Goal: Task Accomplishment & Management: Use online tool/utility

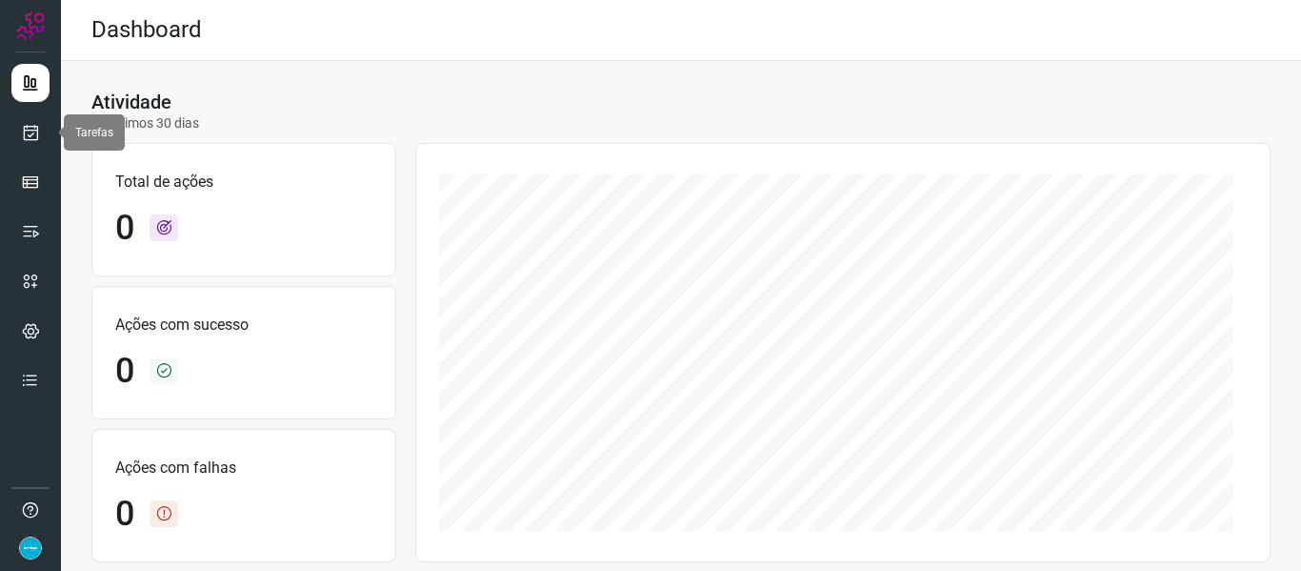
drag, startPoint x: 30, startPoint y: 138, endPoint x: 70, endPoint y: 130, distance: 40.0
click at [30, 138] on icon at bounding box center [31, 132] width 20 height 19
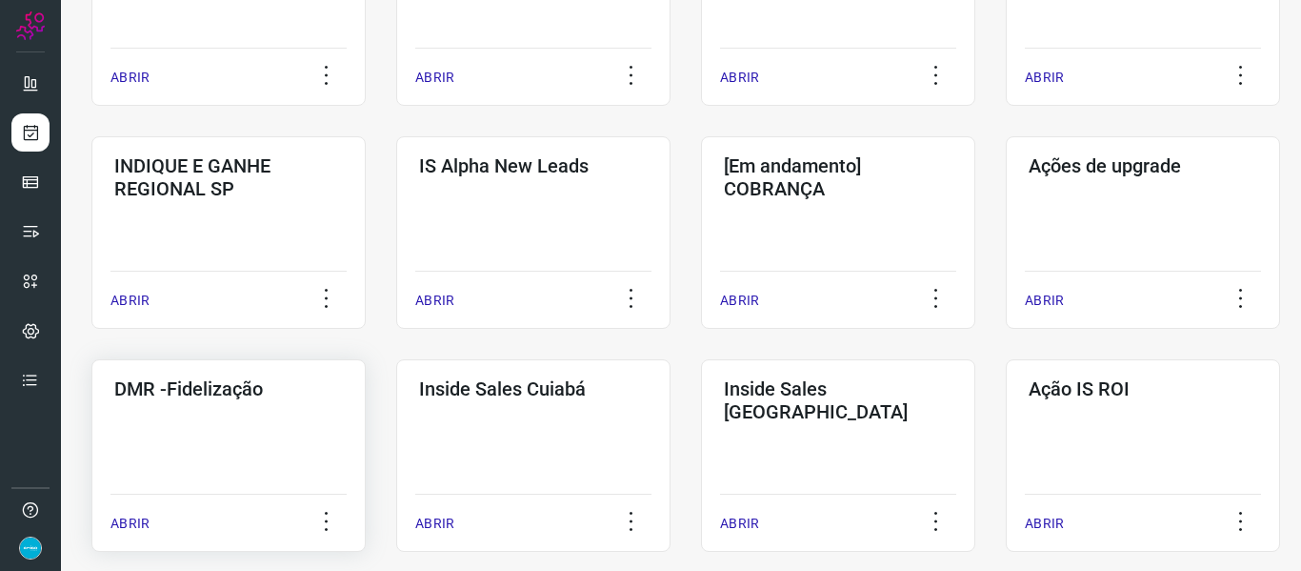
scroll to position [667, 0]
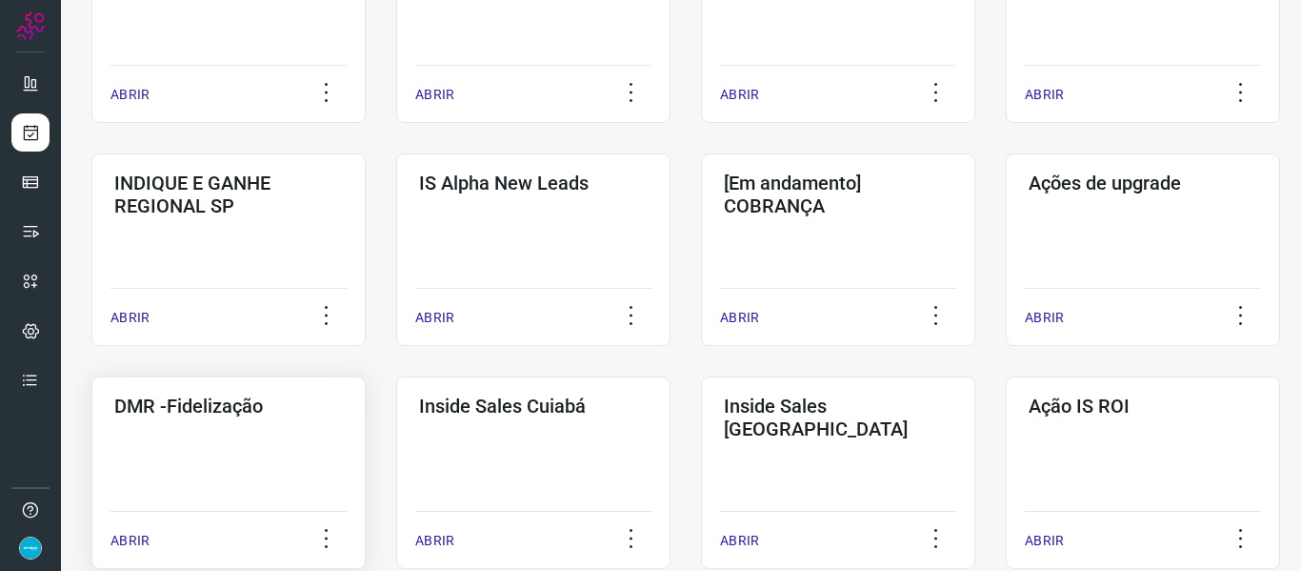
click at [141, 533] on p "ABRIR" at bounding box center [129, 541] width 39 height 20
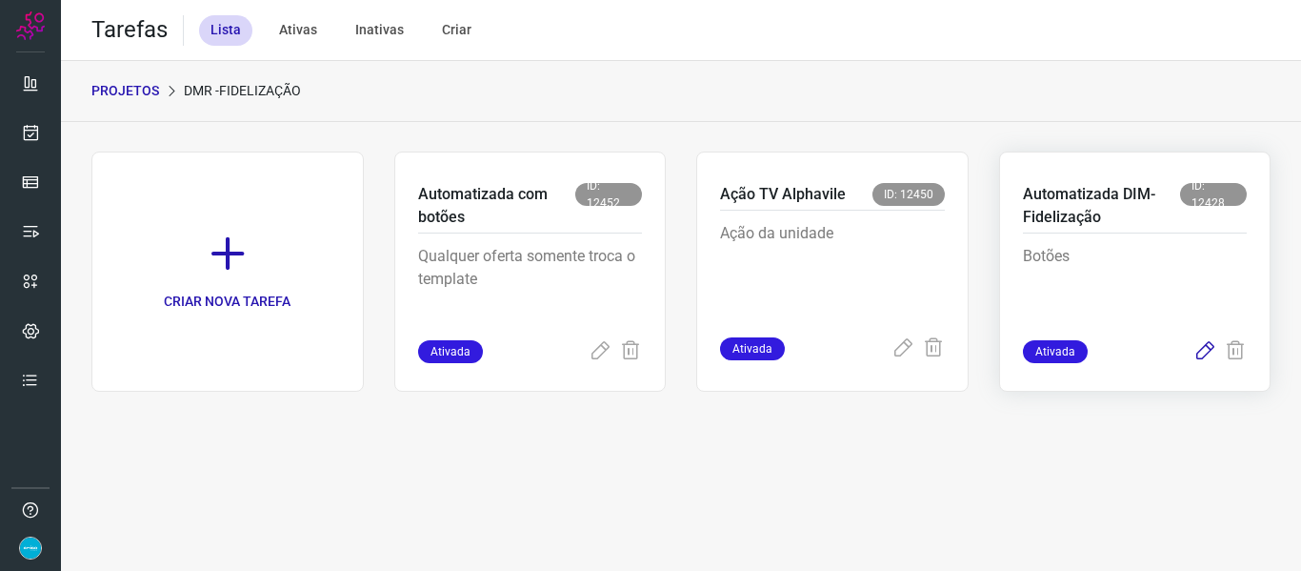
click at [1205, 353] on icon at bounding box center [1204, 351] width 23 height 23
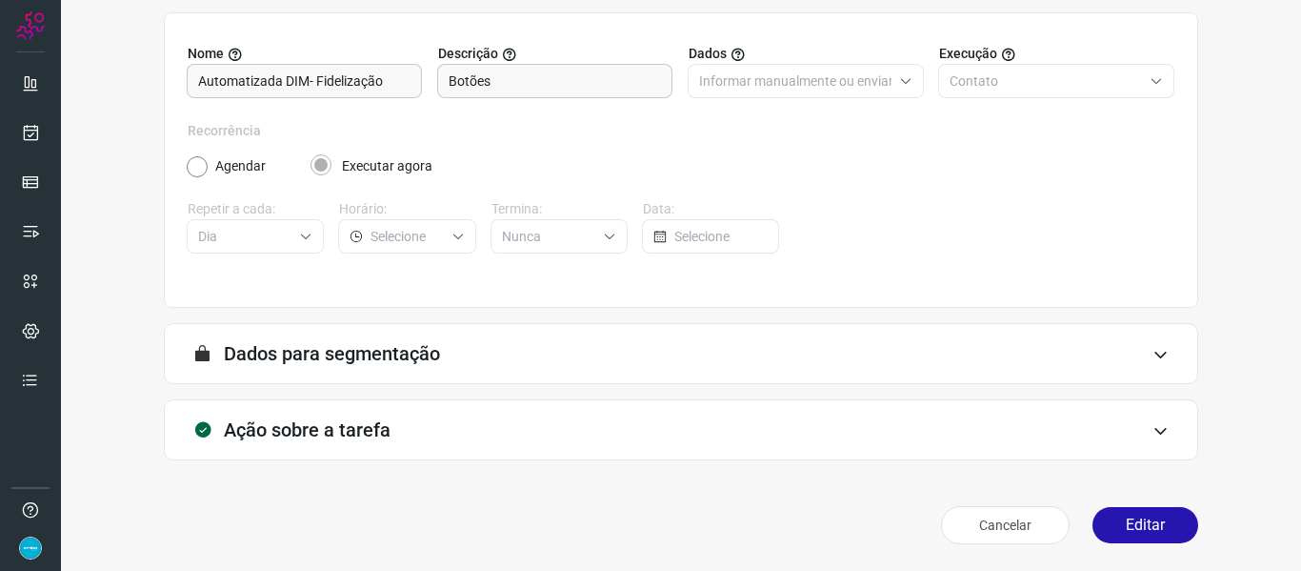
scroll to position [173, 0]
drag, startPoint x: 1137, startPoint y: 529, endPoint x: 979, endPoint y: 372, distance: 222.3
click at [1137, 530] on button "Editar" at bounding box center [1145, 525] width 106 height 36
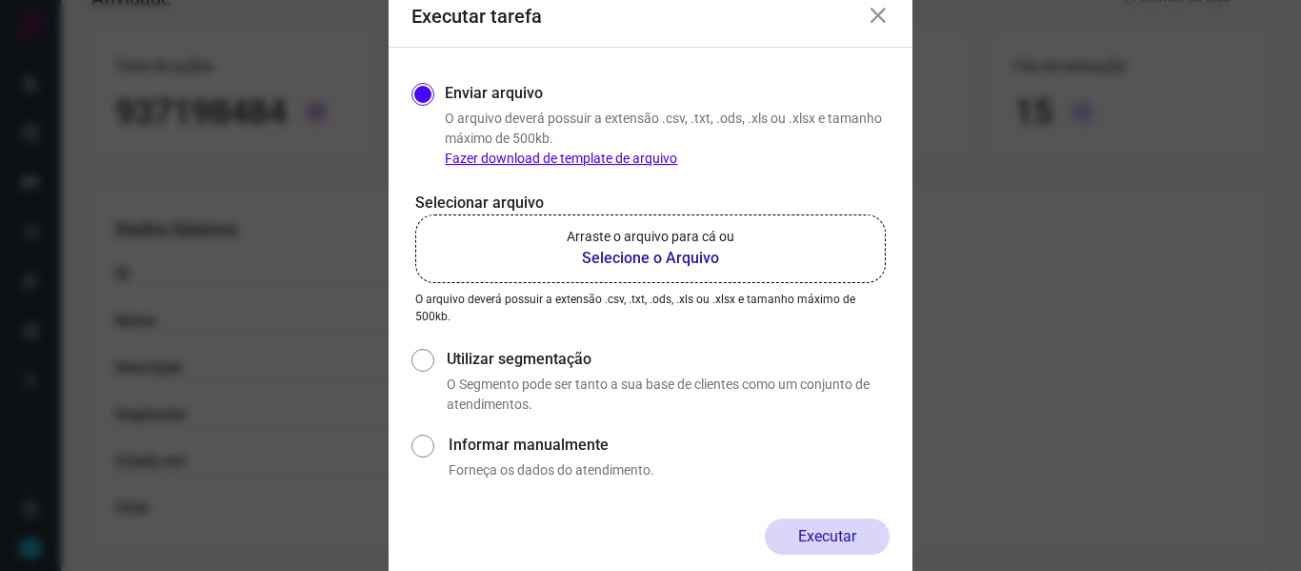
click at [676, 249] on b "Selecione o Arquivo" at bounding box center [651, 258] width 168 height 23
click at [0, 0] on input "Arraste o arquivo para cá ou Selecione o Arquivo" at bounding box center [0, 0] width 0 height 0
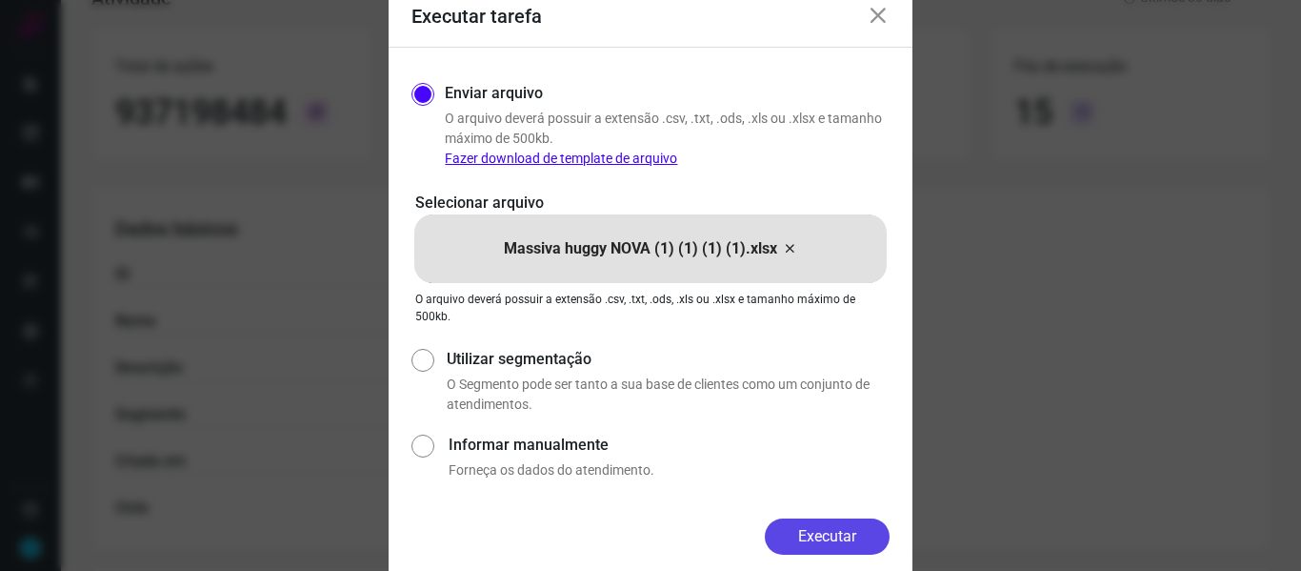
click at [857, 539] on button "Executar" at bounding box center [827, 536] width 125 height 36
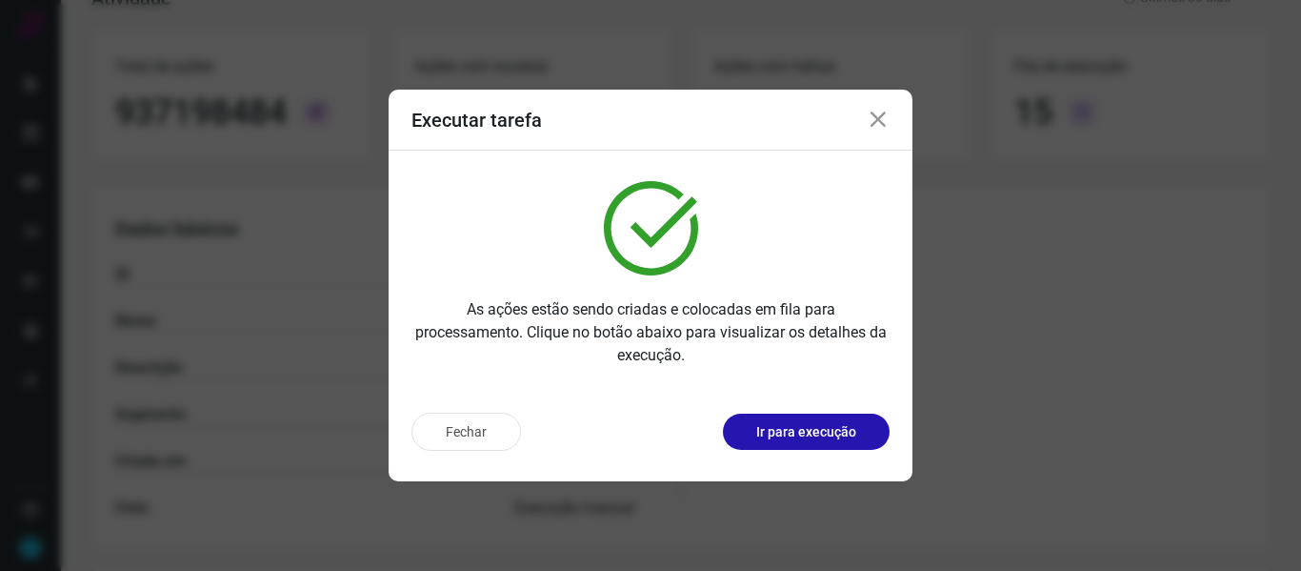
click at [883, 115] on icon at bounding box center [878, 120] width 23 height 23
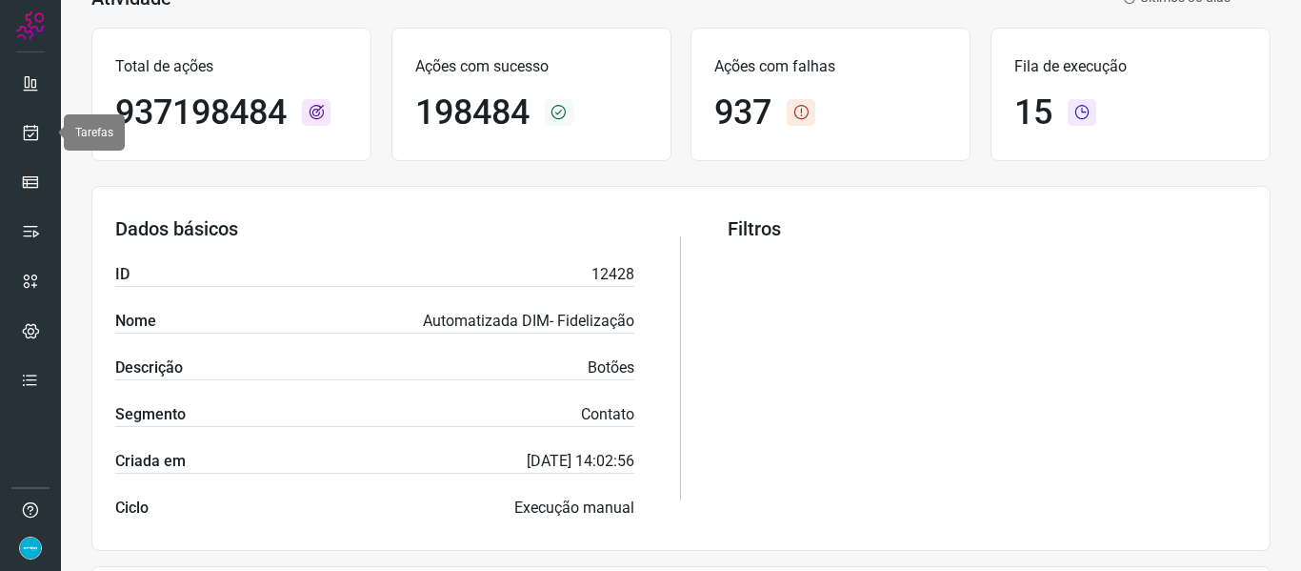
drag, startPoint x: 25, startPoint y: 131, endPoint x: 124, endPoint y: 116, distance: 100.2
click at [25, 131] on icon at bounding box center [31, 132] width 20 height 19
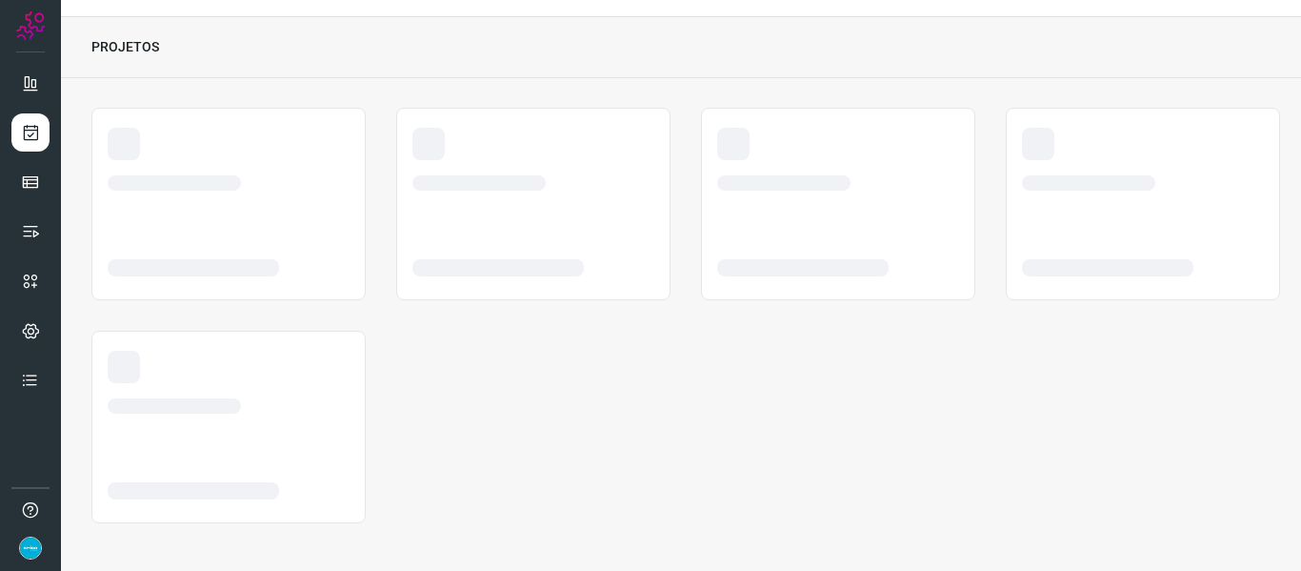
scroll to position [44, 0]
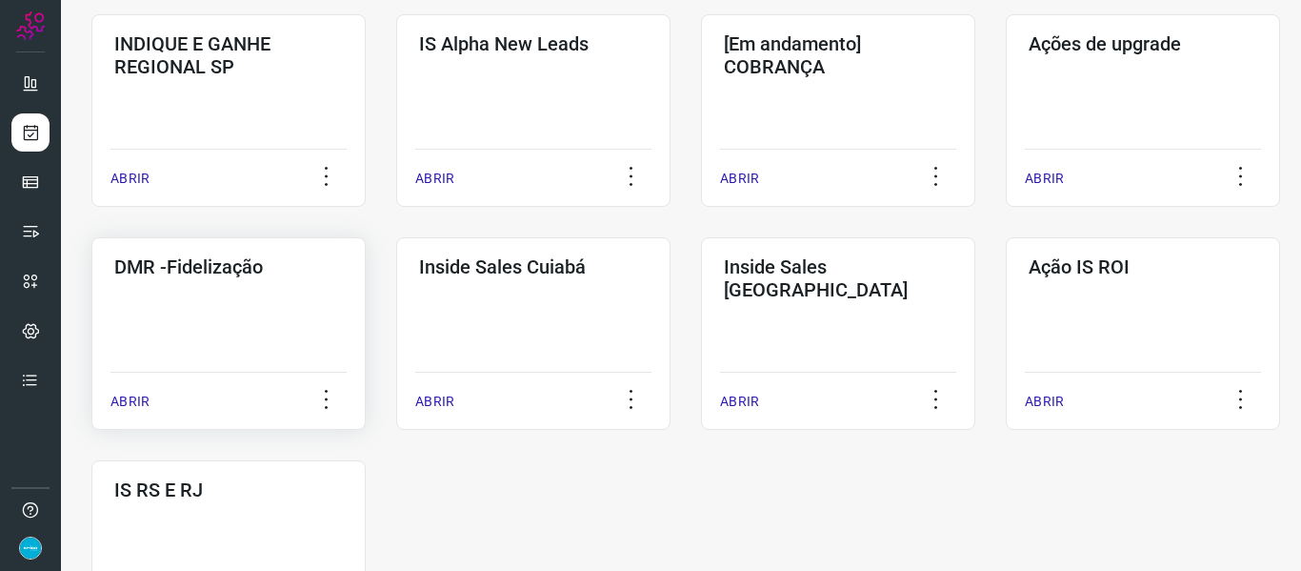
click at [124, 400] on p "ABRIR" at bounding box center [129, 401] width 39 height 20
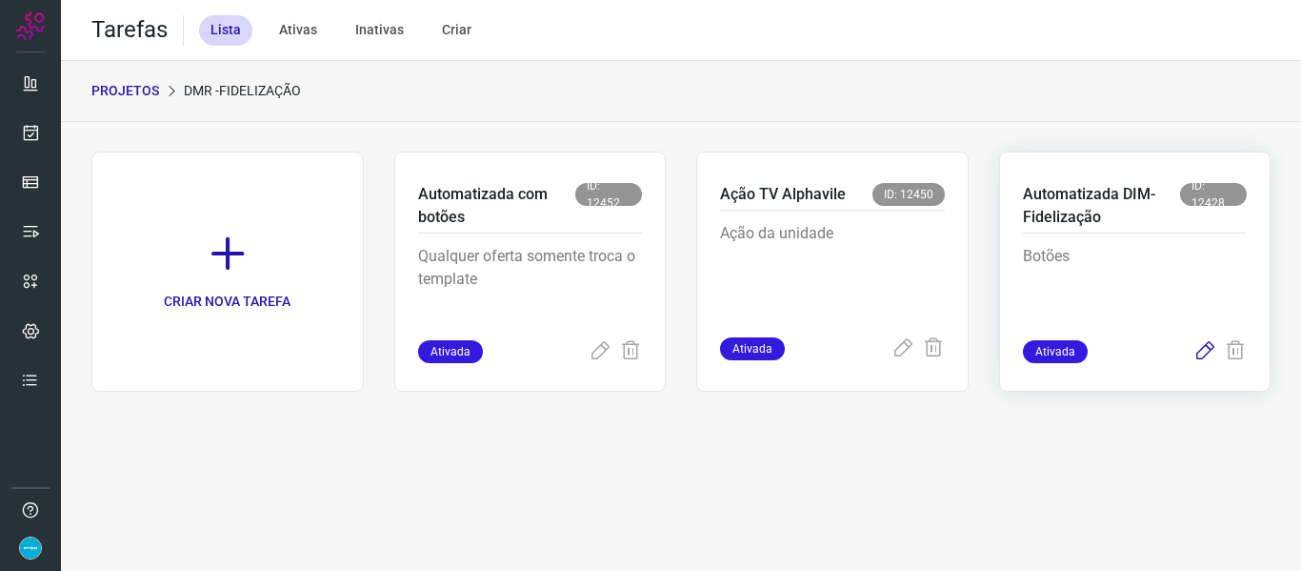
click at [1197, 348] on icon at bounding box center [1204, 351] width 23 height 23
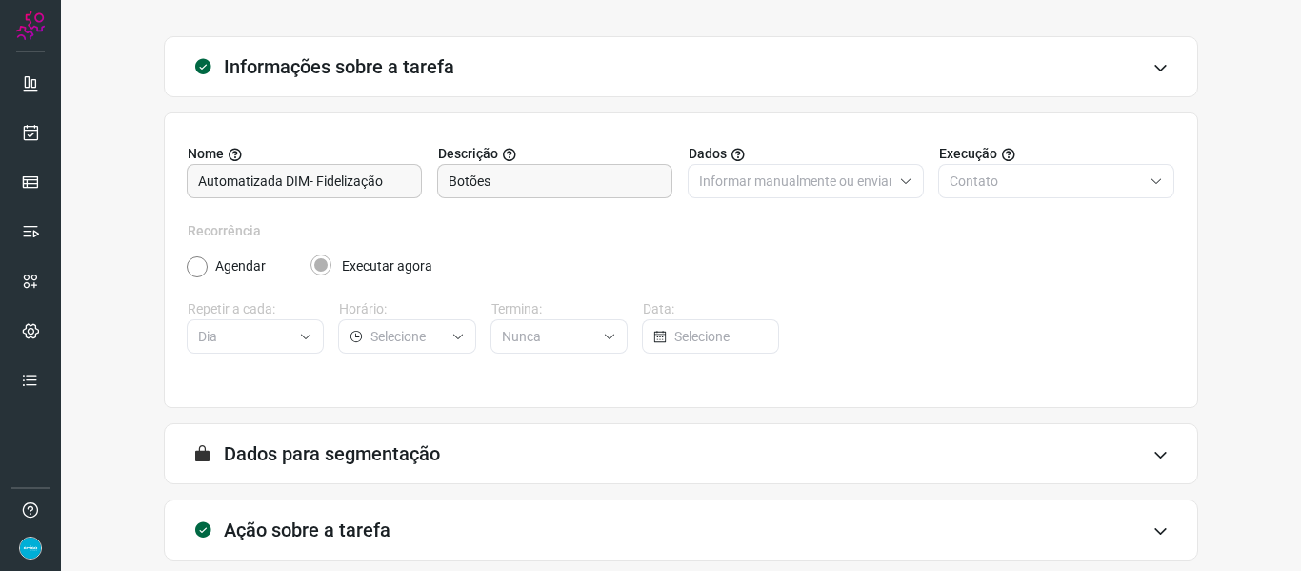
scroll to position [173, 0]
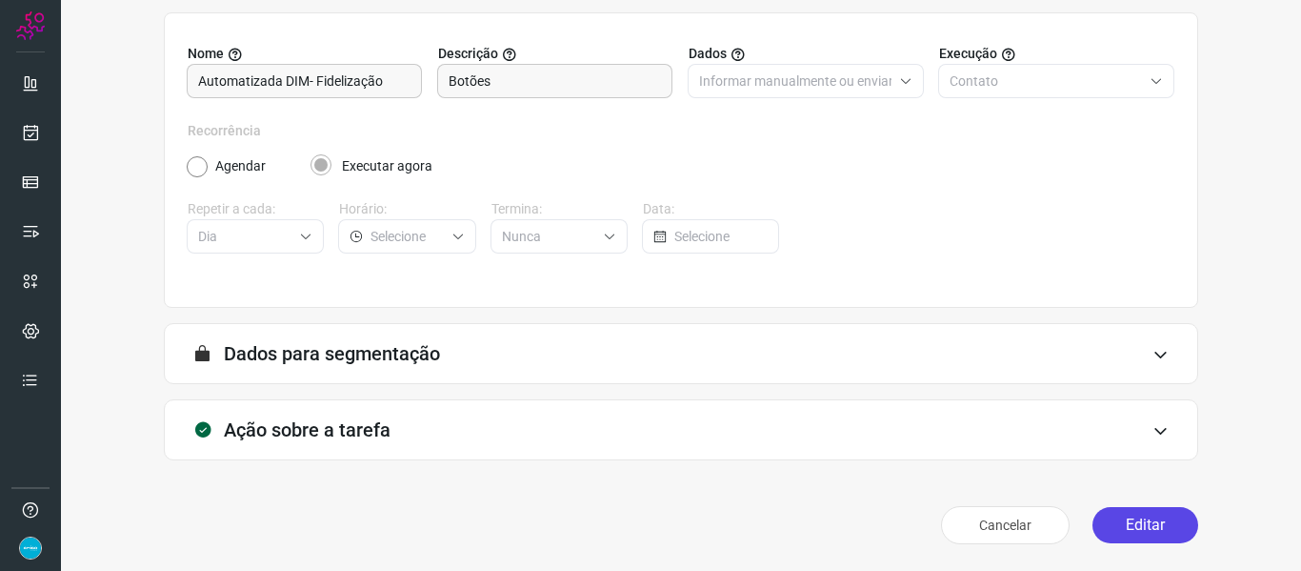
click at [1151, 523] on button "Editar" at bounding box center [1145, 525] width 106 height 36
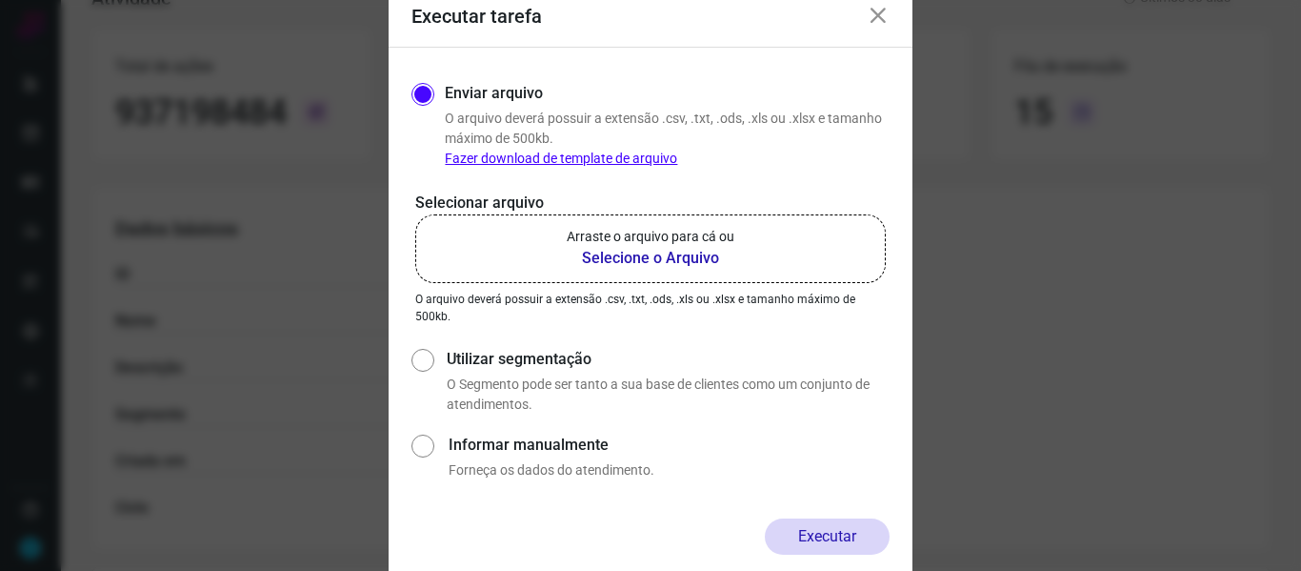
click at [676, 261] on b "Selecione o Arquivo" at bounding box center [651, 258] width 168 height 23
click at [0, 0] on input "Arraste o arquivo para cá ou Selecione o Arquivo" at bounding box center [0, 0] width 0 height 0
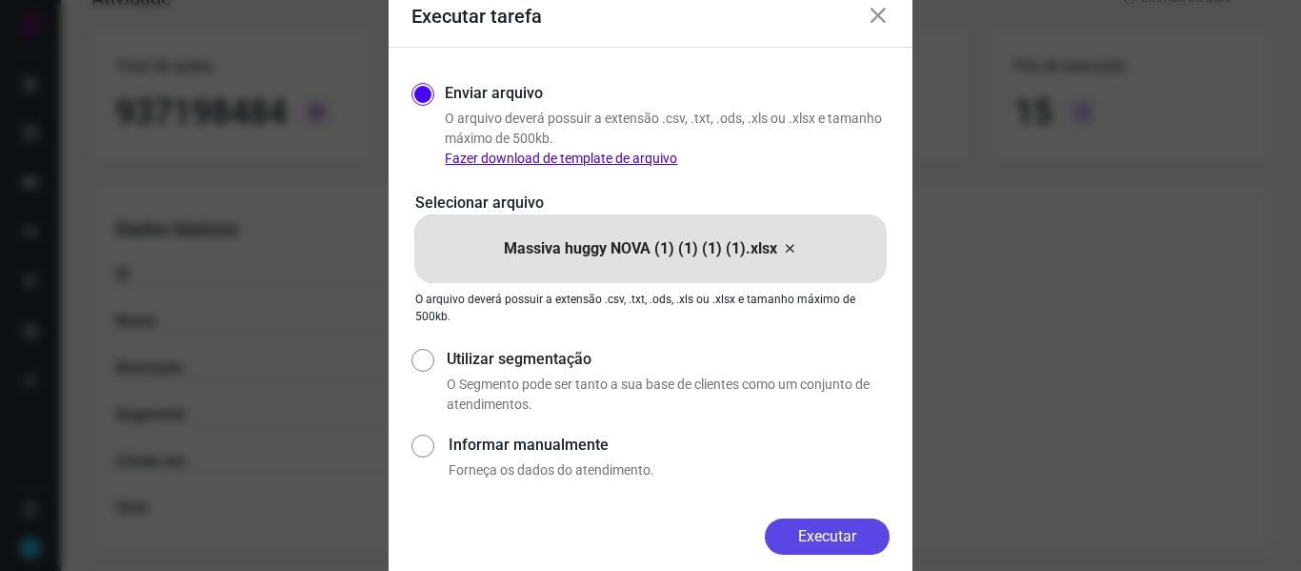
click at [829, 539] on button "Executar" at bounding box center [827, 536] width 125 height 36
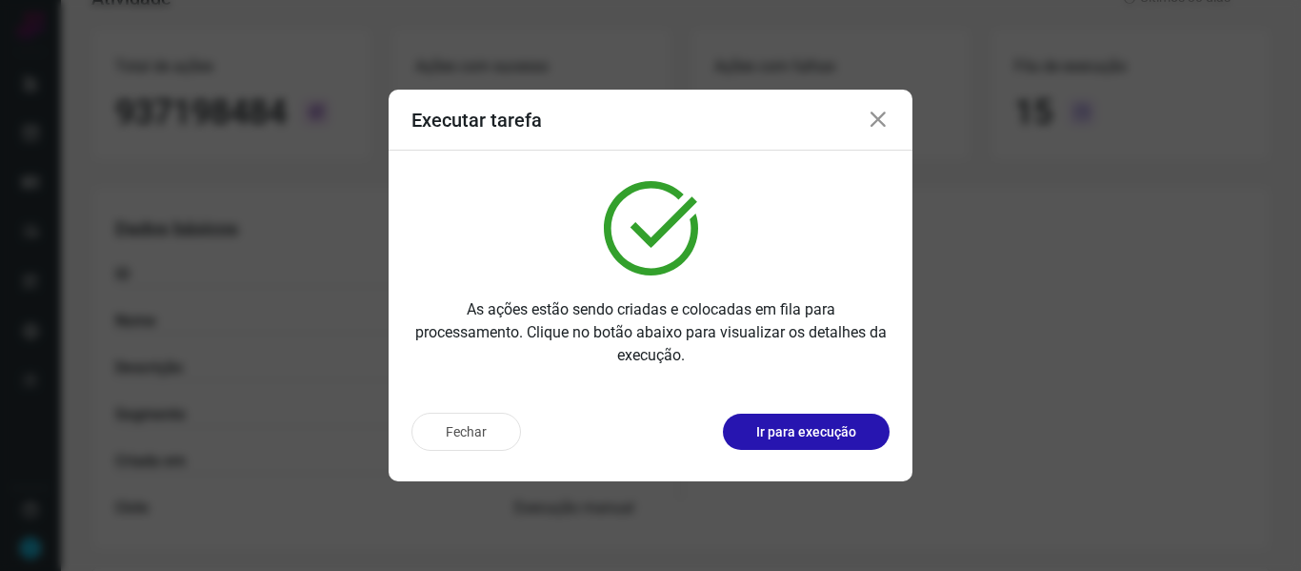
click at [876, 116] on icon at bounding box center [878, 120] width 23 height 23
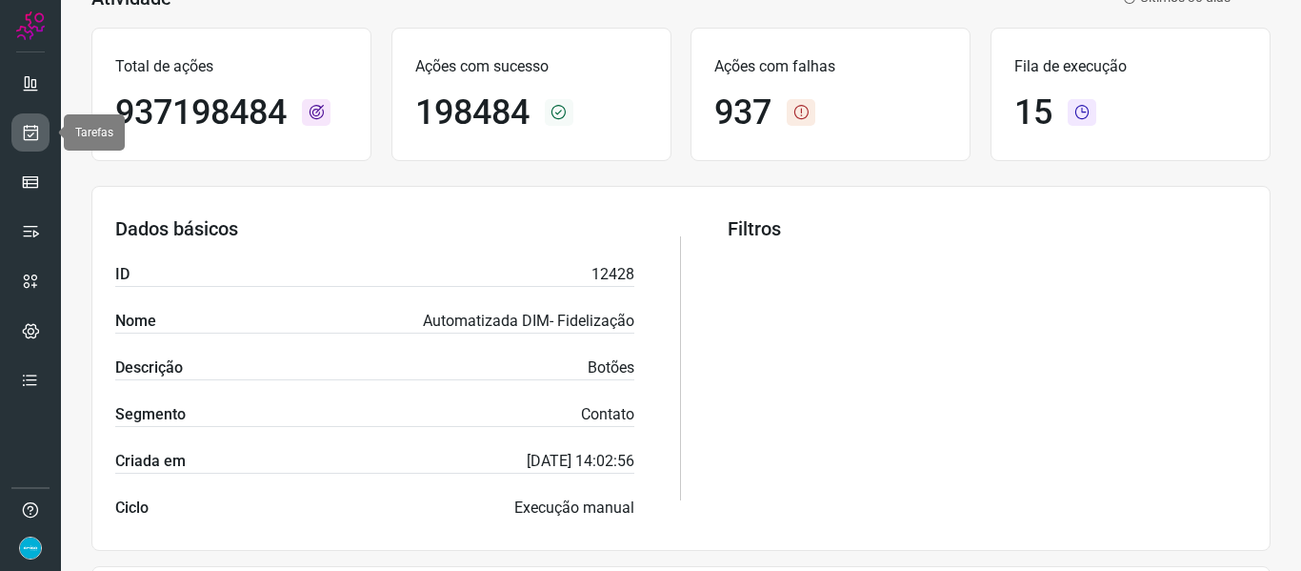
drag, startPoint x: 20, startPoint y: 137, endPoint x: 37, endPoint y: 136, distance: 17.2
click at [20, 137] on link at bounding box center [30, 132] width 38 height 38
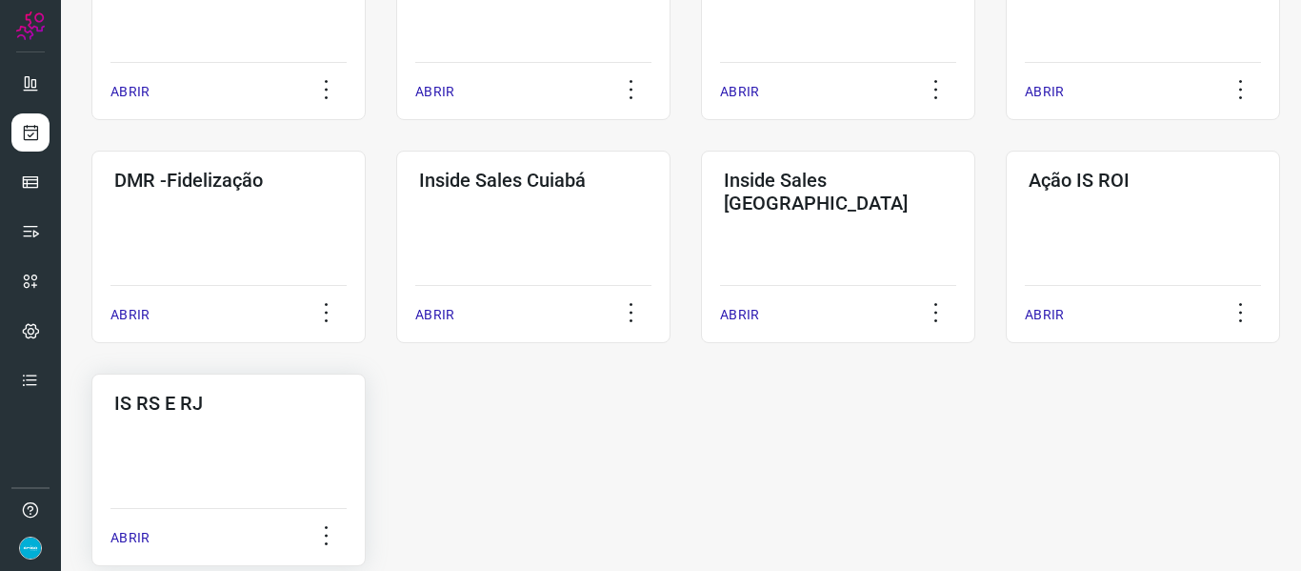
scroll to position [901, 0]
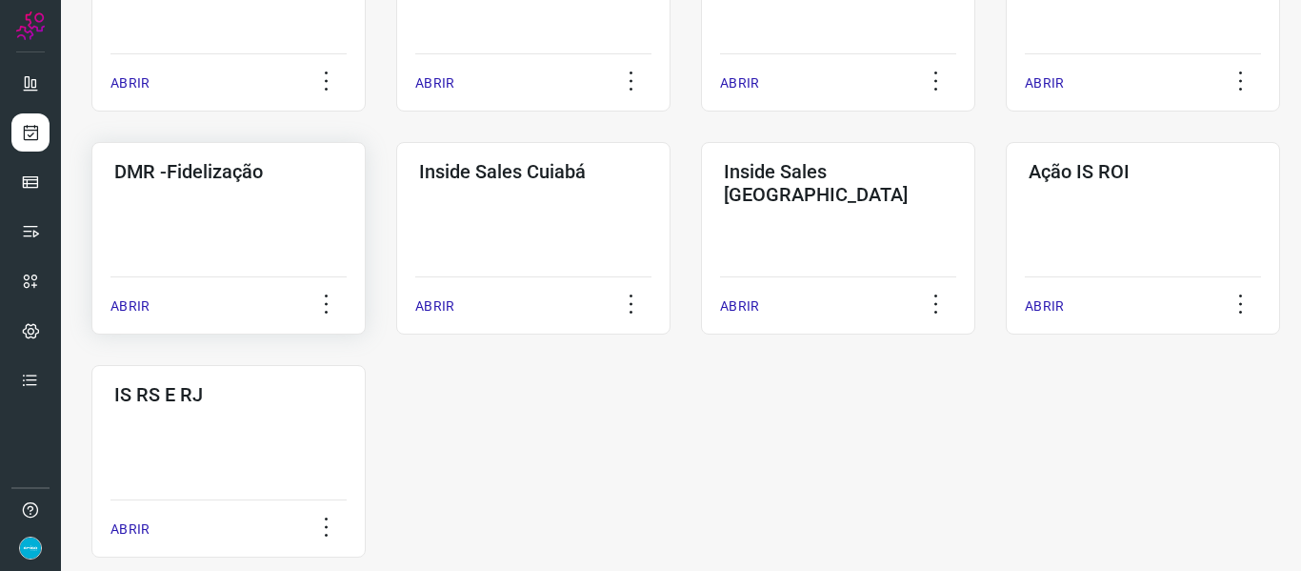
click at [134, 305] on p "ABRIR" at bounding box center [129, 306] width 39 height 20
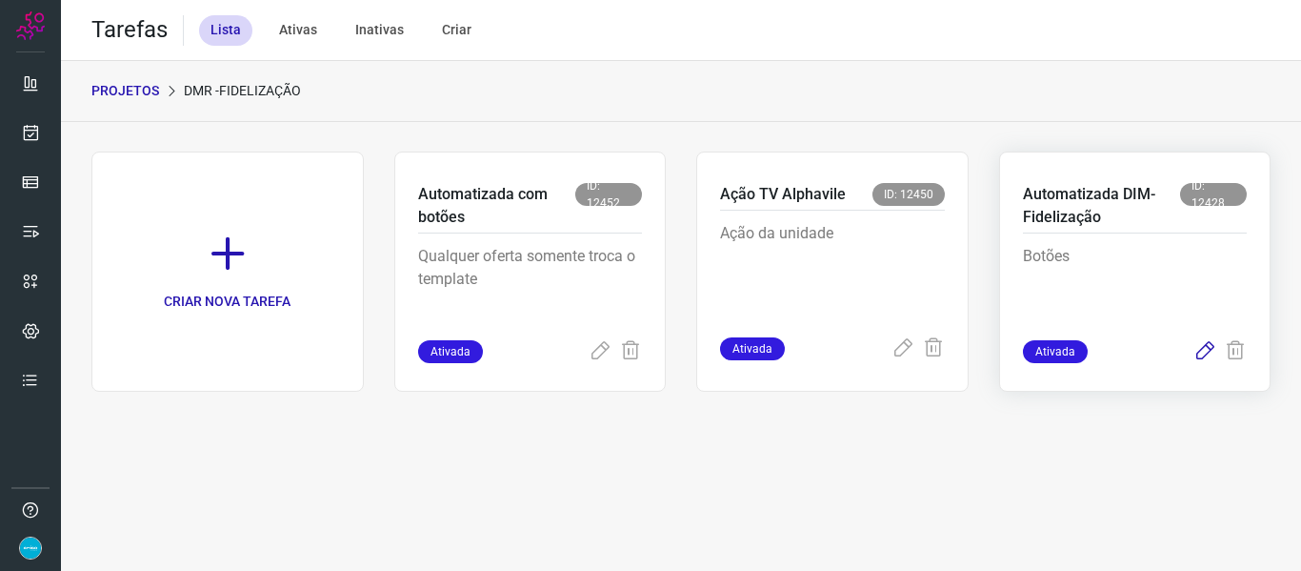
click at [1199, 353] on icon at bounding box center [1204, 351] width 23 height 23
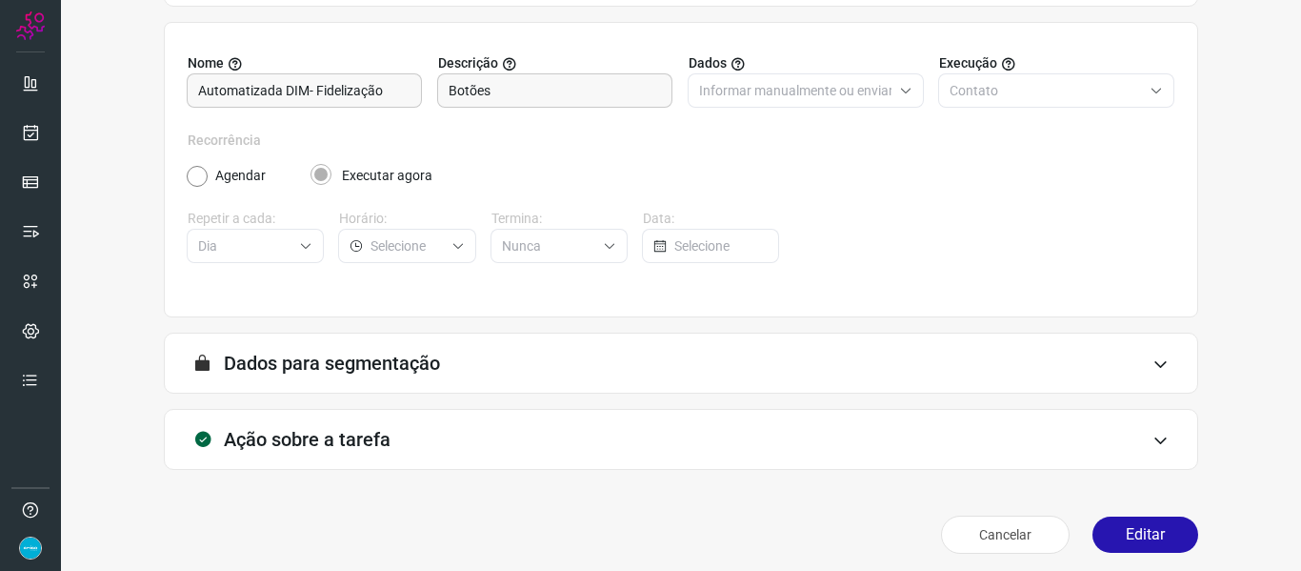
scroll to position [173, 0]
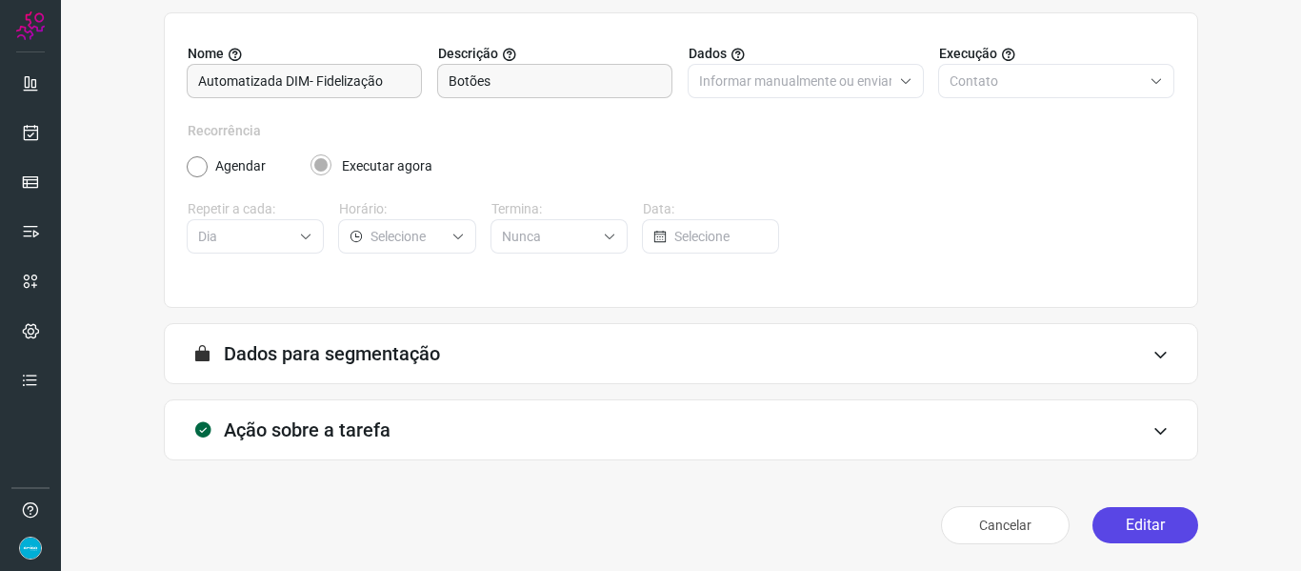
click at [1140, 534] on button "Editar" at bounding box center [1145, 525] width 106 height 36
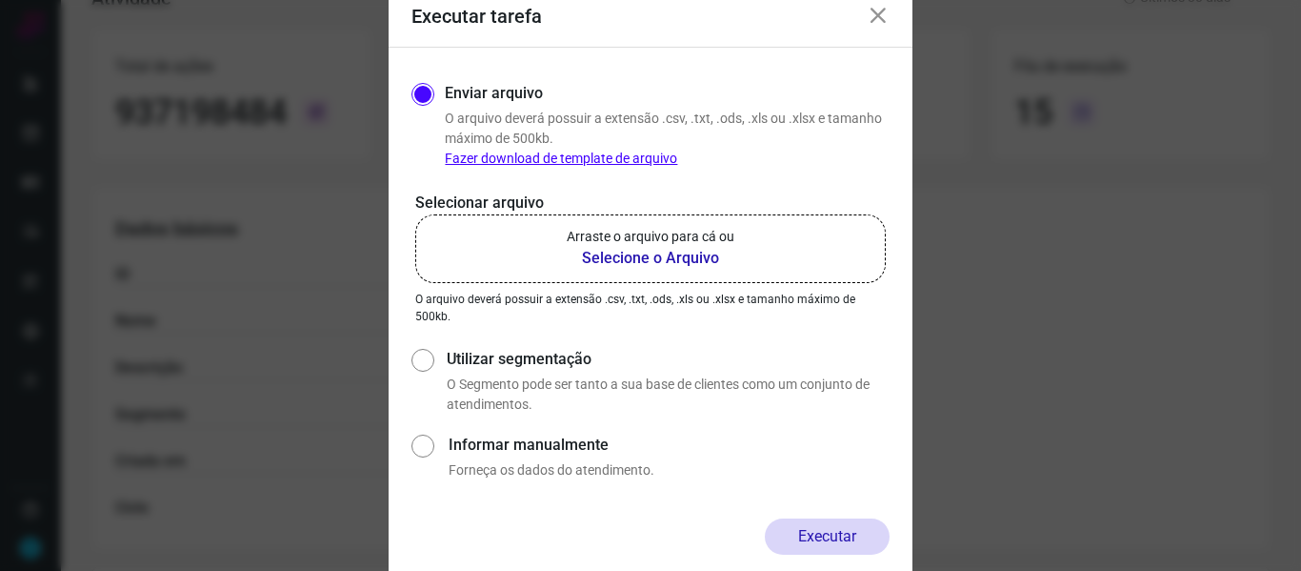
click at [698, 251] on b "Selecione o Arquivo" at bounding box center [651, 258] width 168 height 23
click at [0, 0] on input "Arraste o arquivo para cá ou Selecione o Arquivo" at bounding box center [0, 0] width 0 height 0
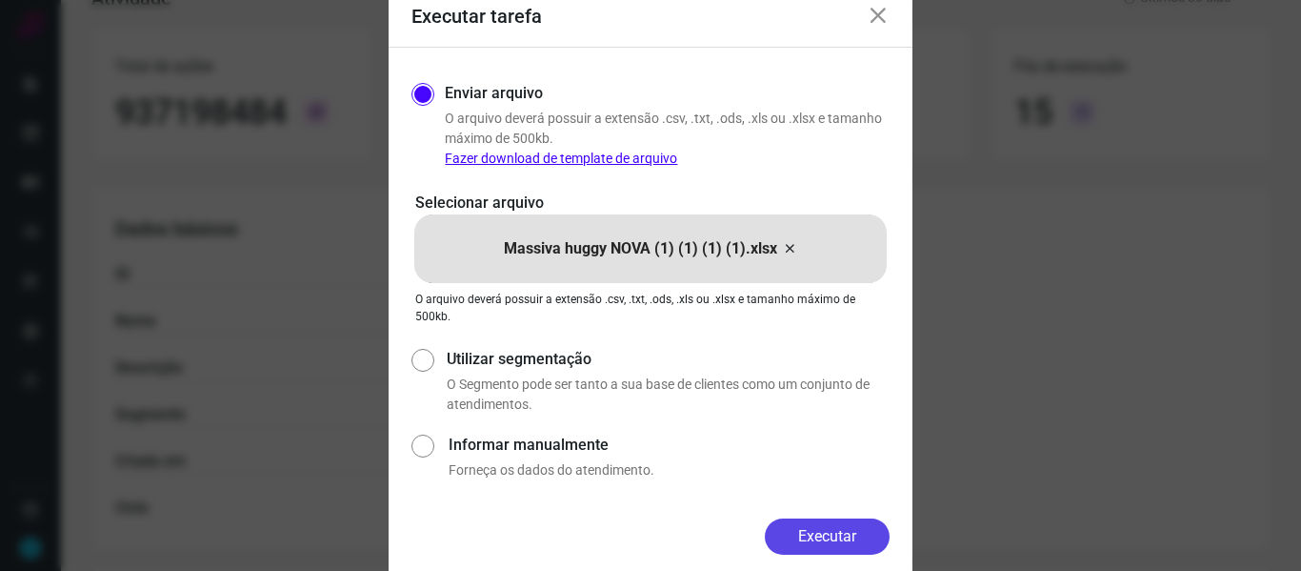
click at [854, 530] on button "Executar" at bounding box center [827, 536] width 125 height 36
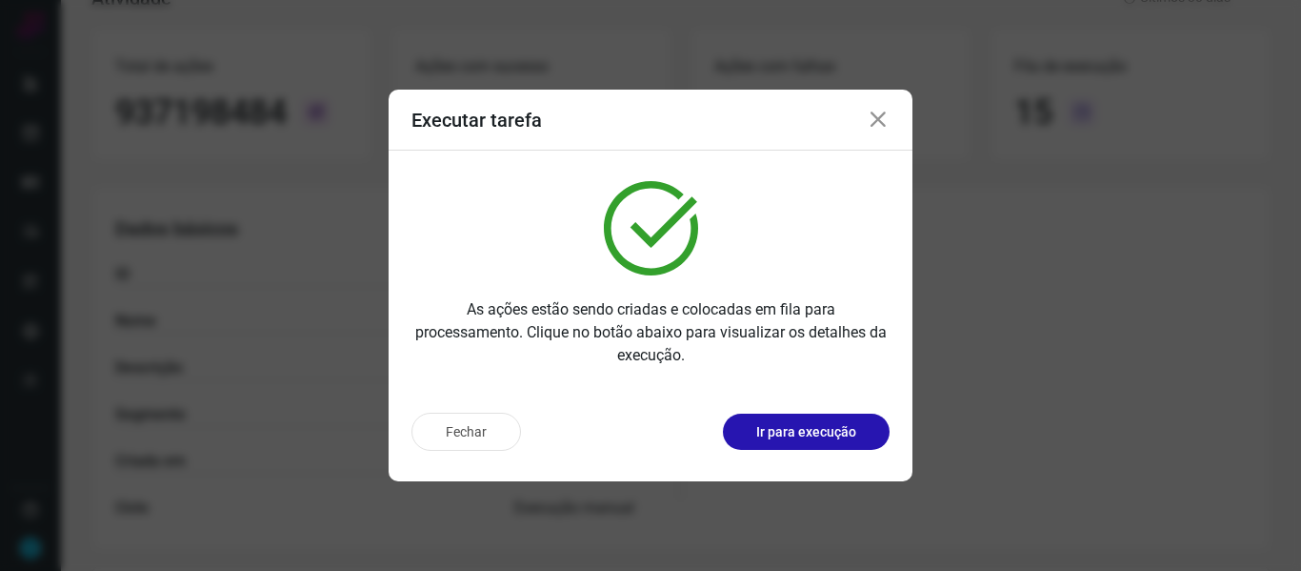
click at [882, 125] on icon at bounding box center [878, 120] width 23 height 23
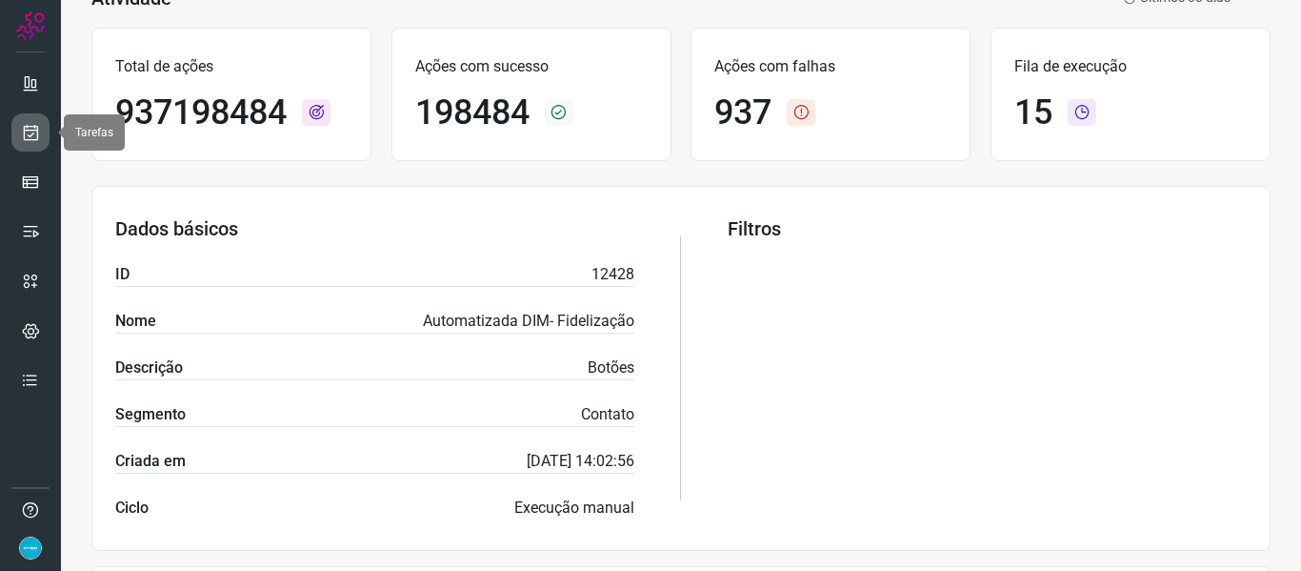
click at [35, 137] on icon at bounding box center [31, 132] width 20 height 19
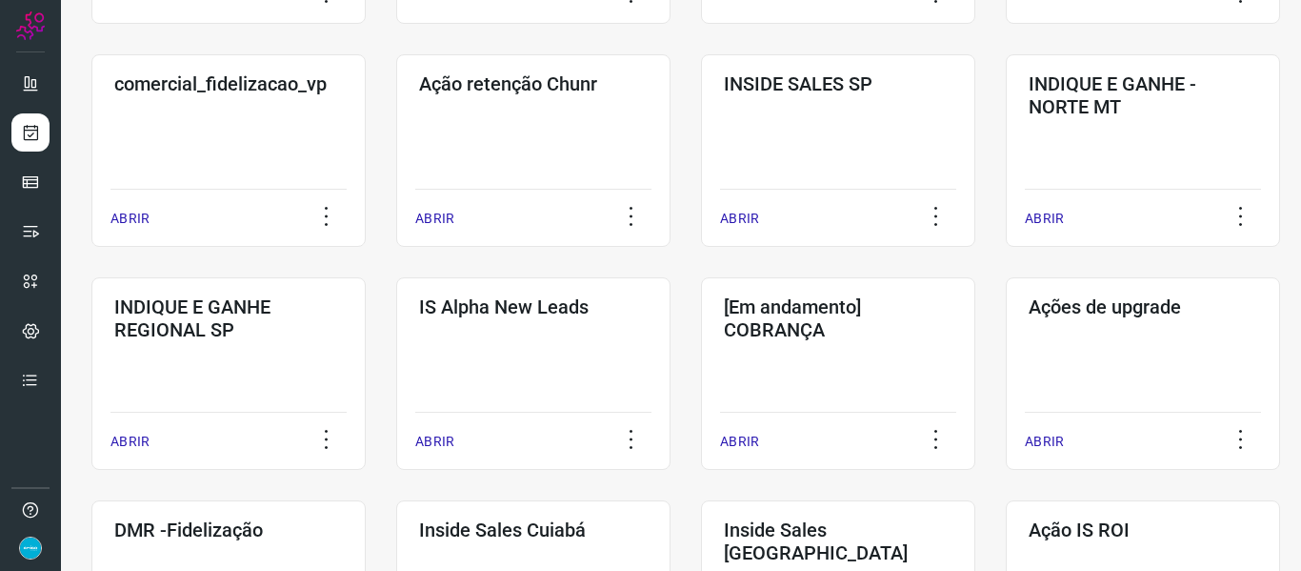
scroll to position [981, 0]
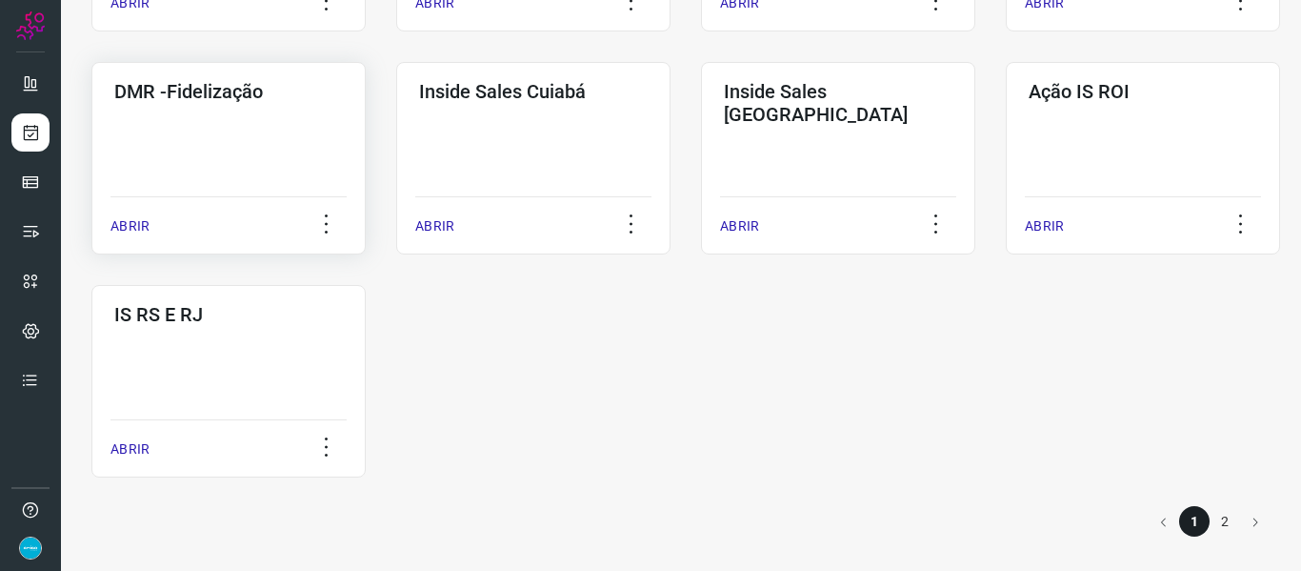
click at [138, 227] on p "ABRIR" at bounding box center [129, 226] width 39 height 20
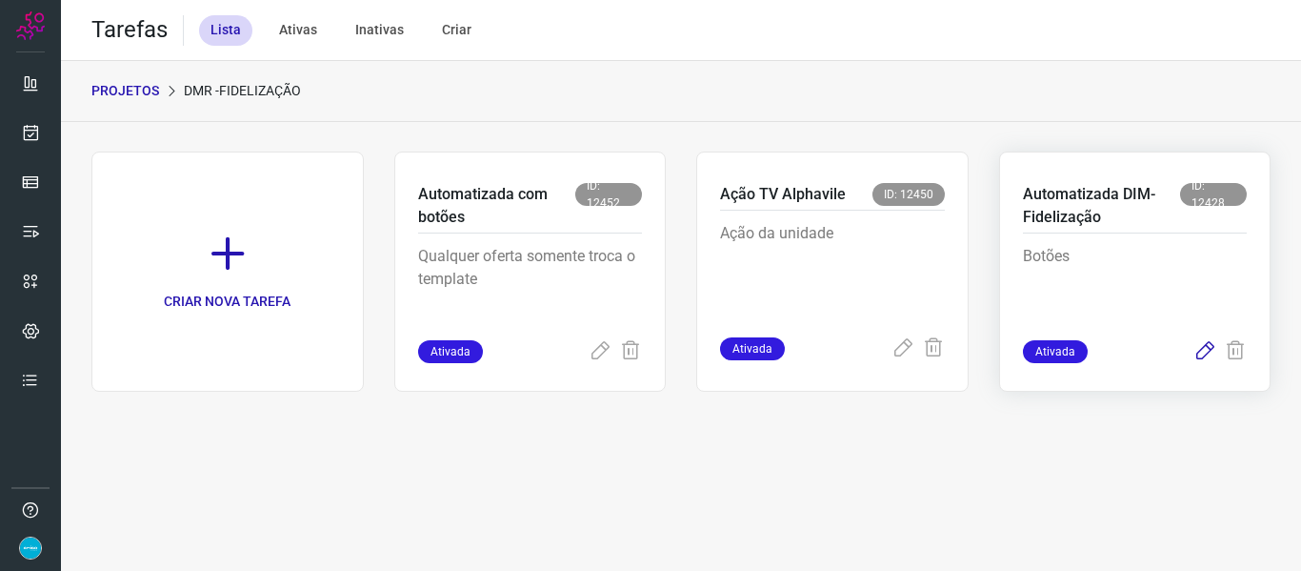
click at [1205, 343] on icon at bounding box center [1204, 351] width 23 height 23
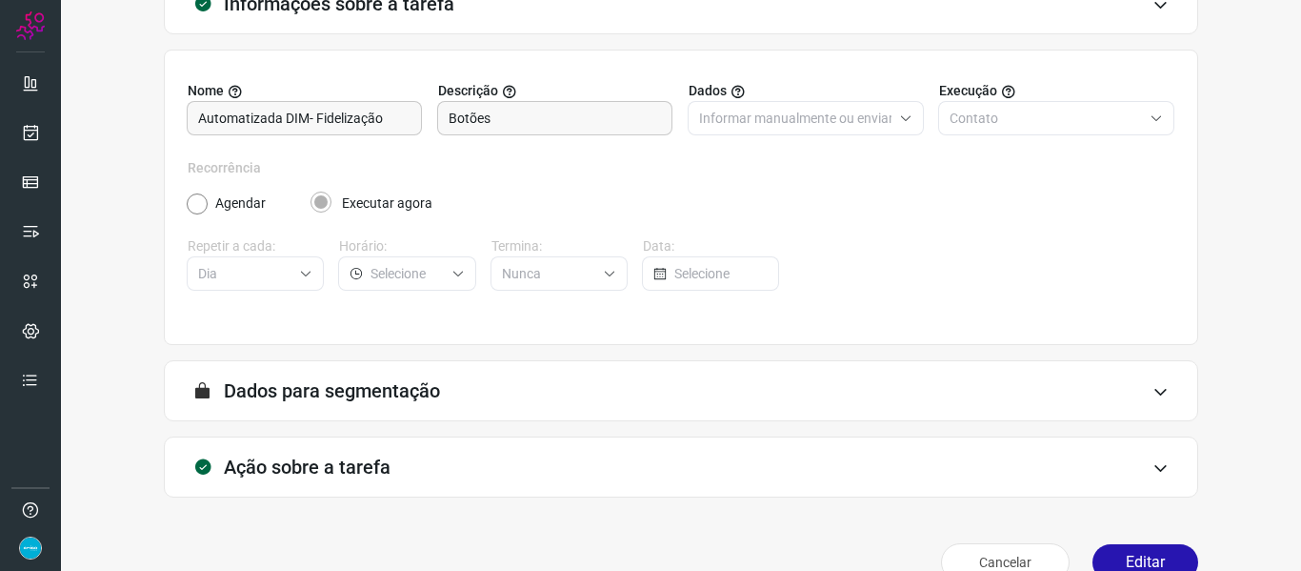
scroll to position [173, 0]
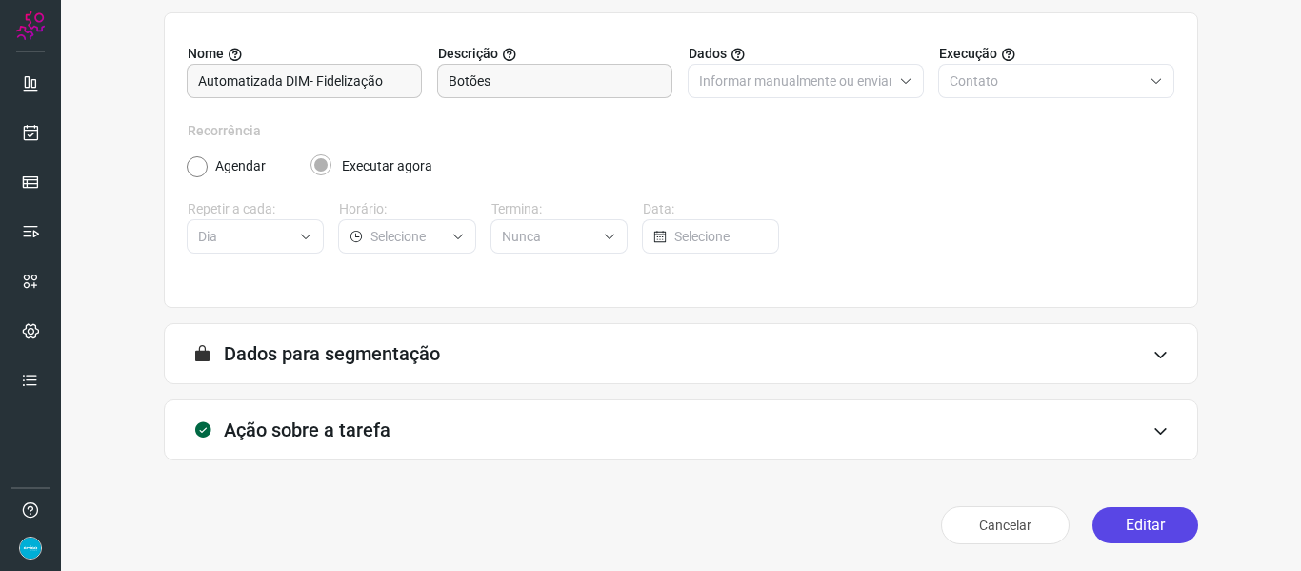
click at [1140, 511] on button "Editar" at bounding box center [1145, 525] width 106 height 36
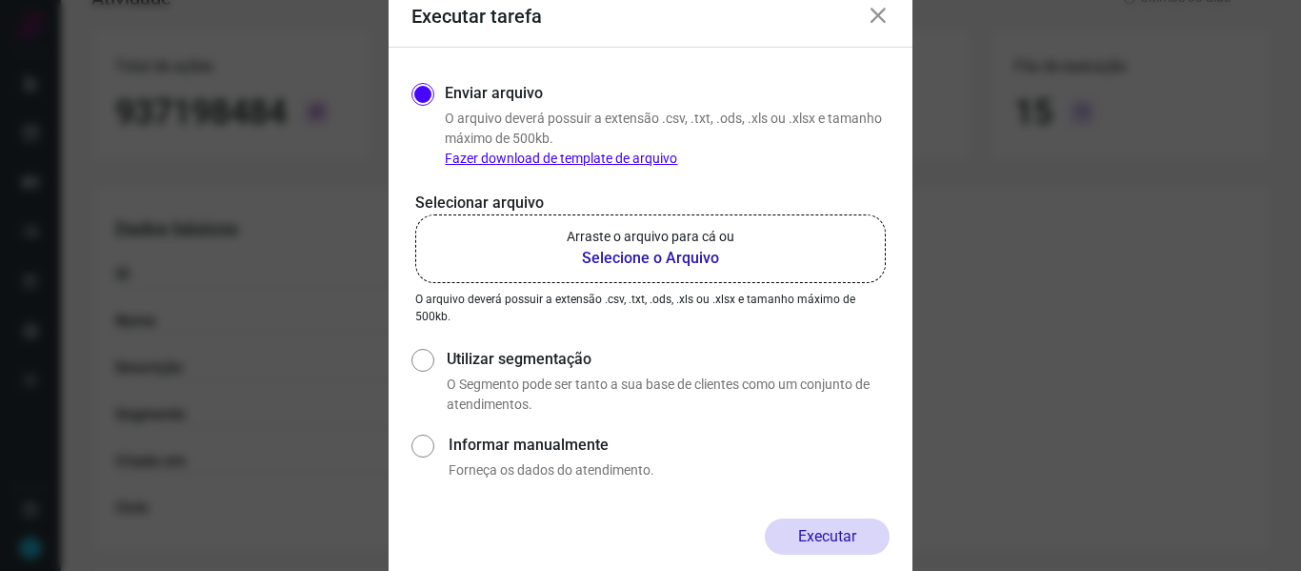
click at [631, 264] on b "Selecione o Arquivo" at bounding box center [651, 258] width 168 height 23
click at [0, 0] on input "Arraste o arquivo para cá ou Selecione o Arquivo" at bounding box center [0, 0] width 0 height 0
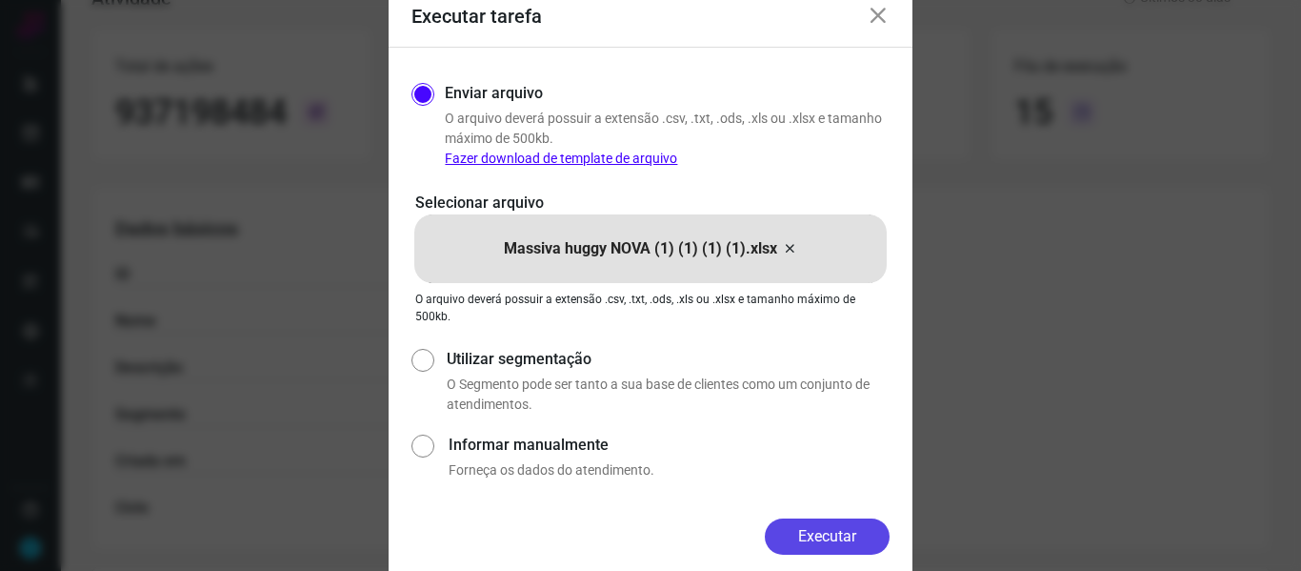
click at [840, 544] on button "Executar" at bounding box center [827, 536] width 125 height 36
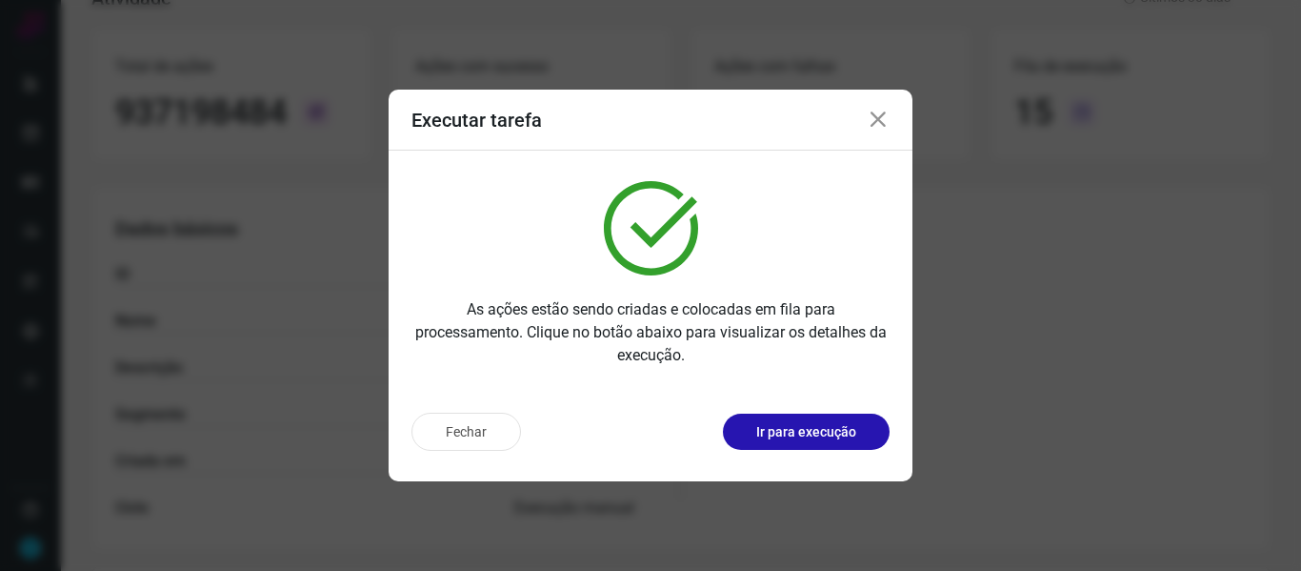
click at [886, 122] on icon at bounding box center [878, 120] width 23 height 23
